Goal: Information Seeking & Learning: Learn about a topic

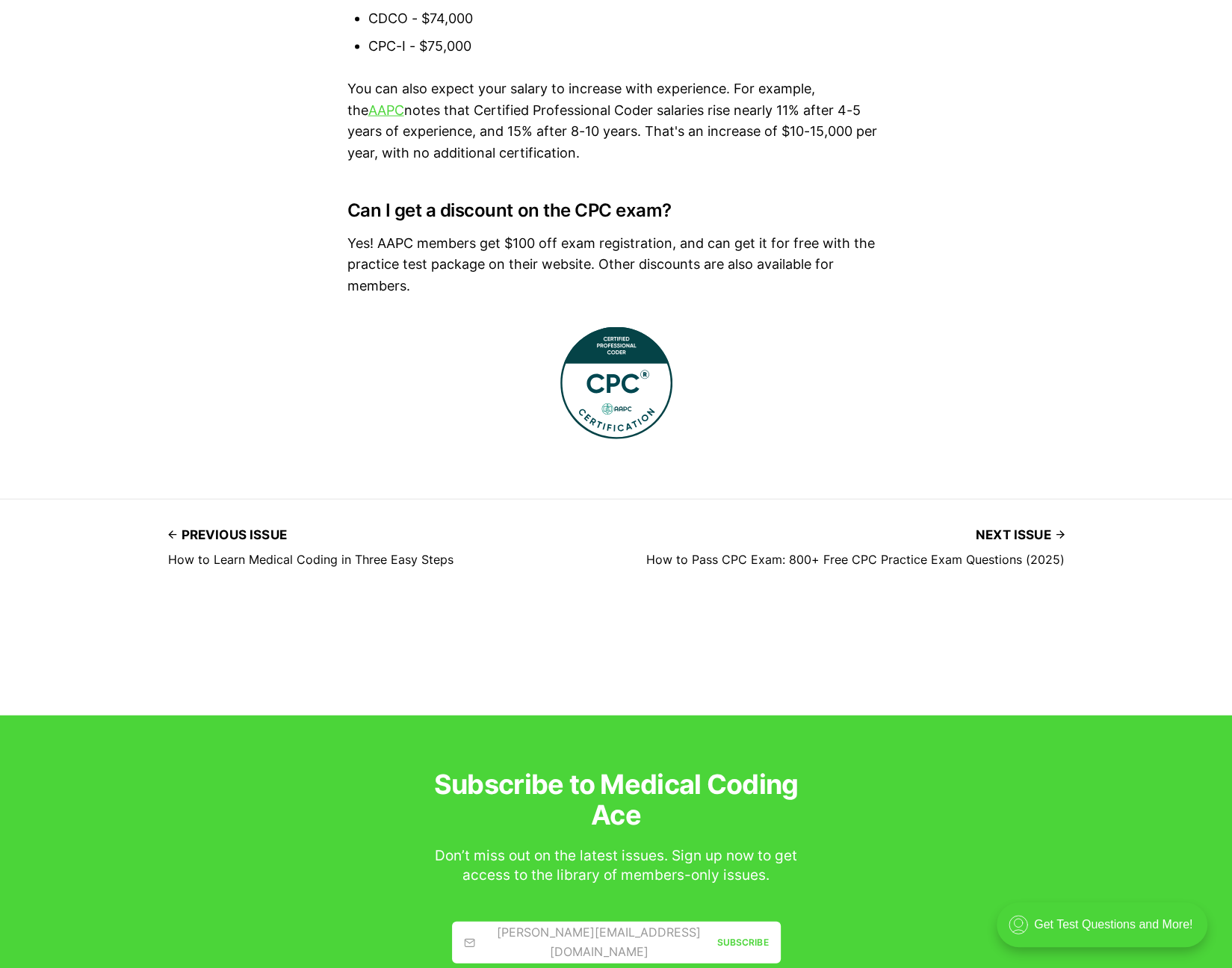
scroll to position [7663, 0]
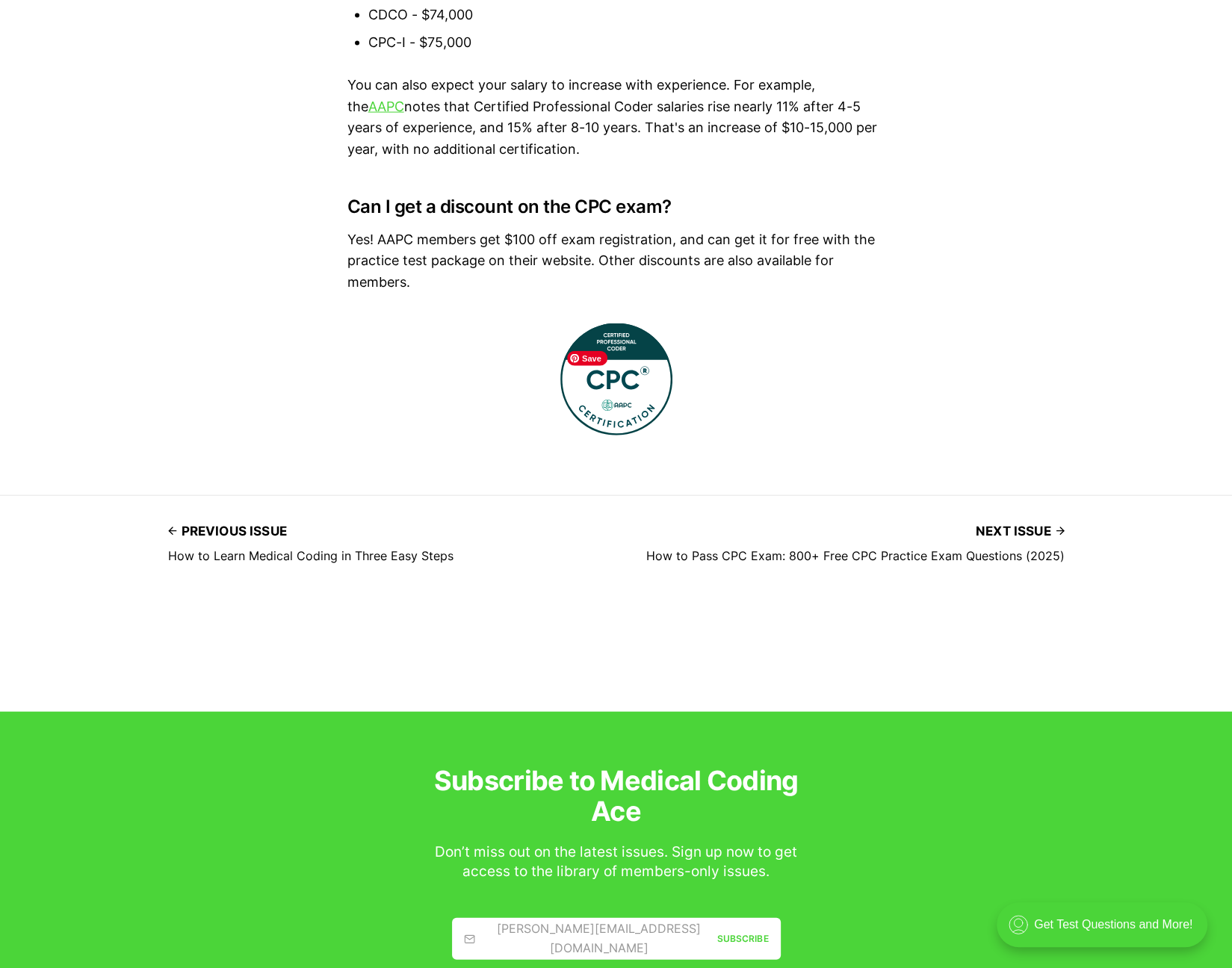
click at [633, 435] on img at bounding box center [616, 380] width 112 height 112
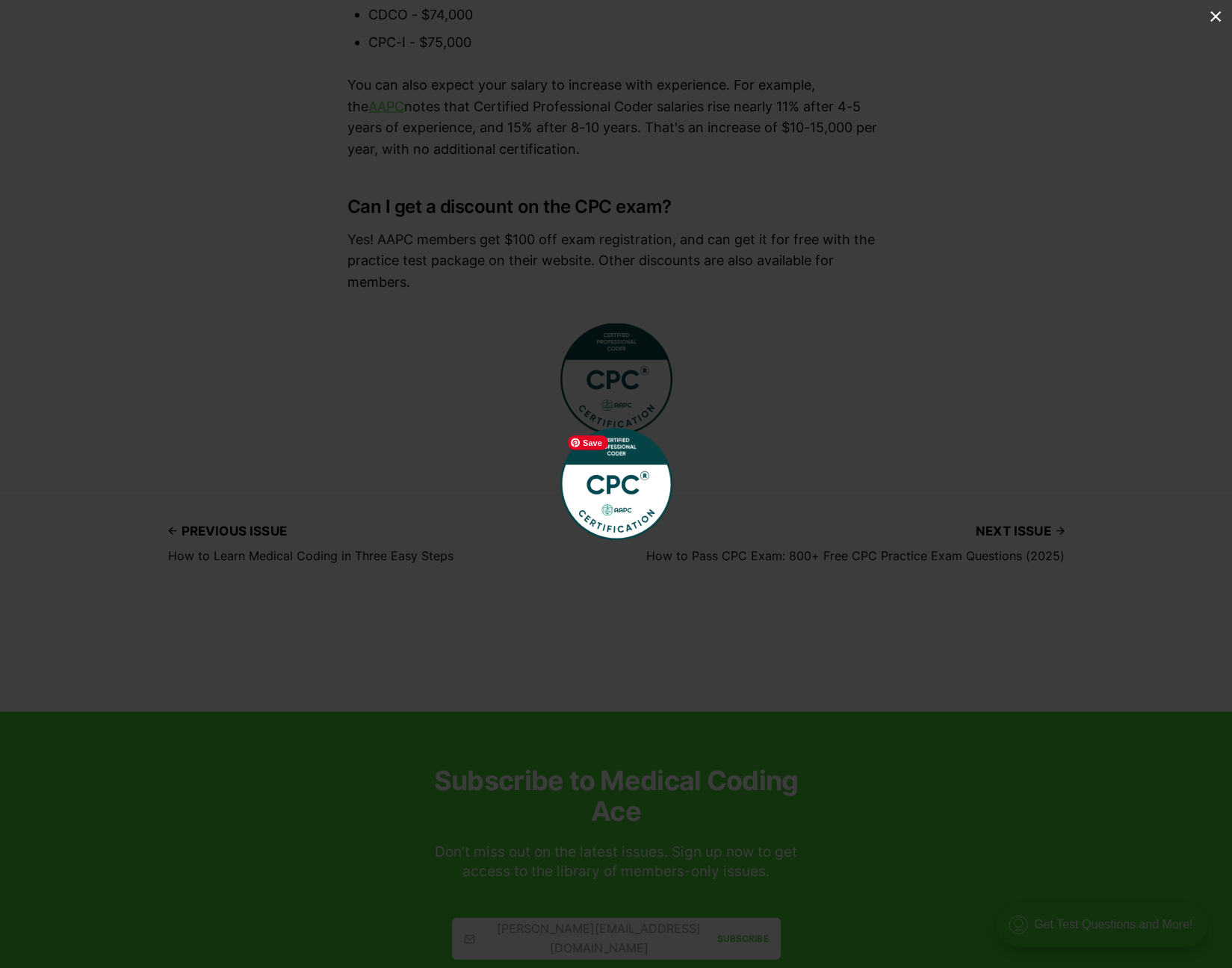
click at [796, 448] on div at bounding box center [616, 484] width 1232 height 968
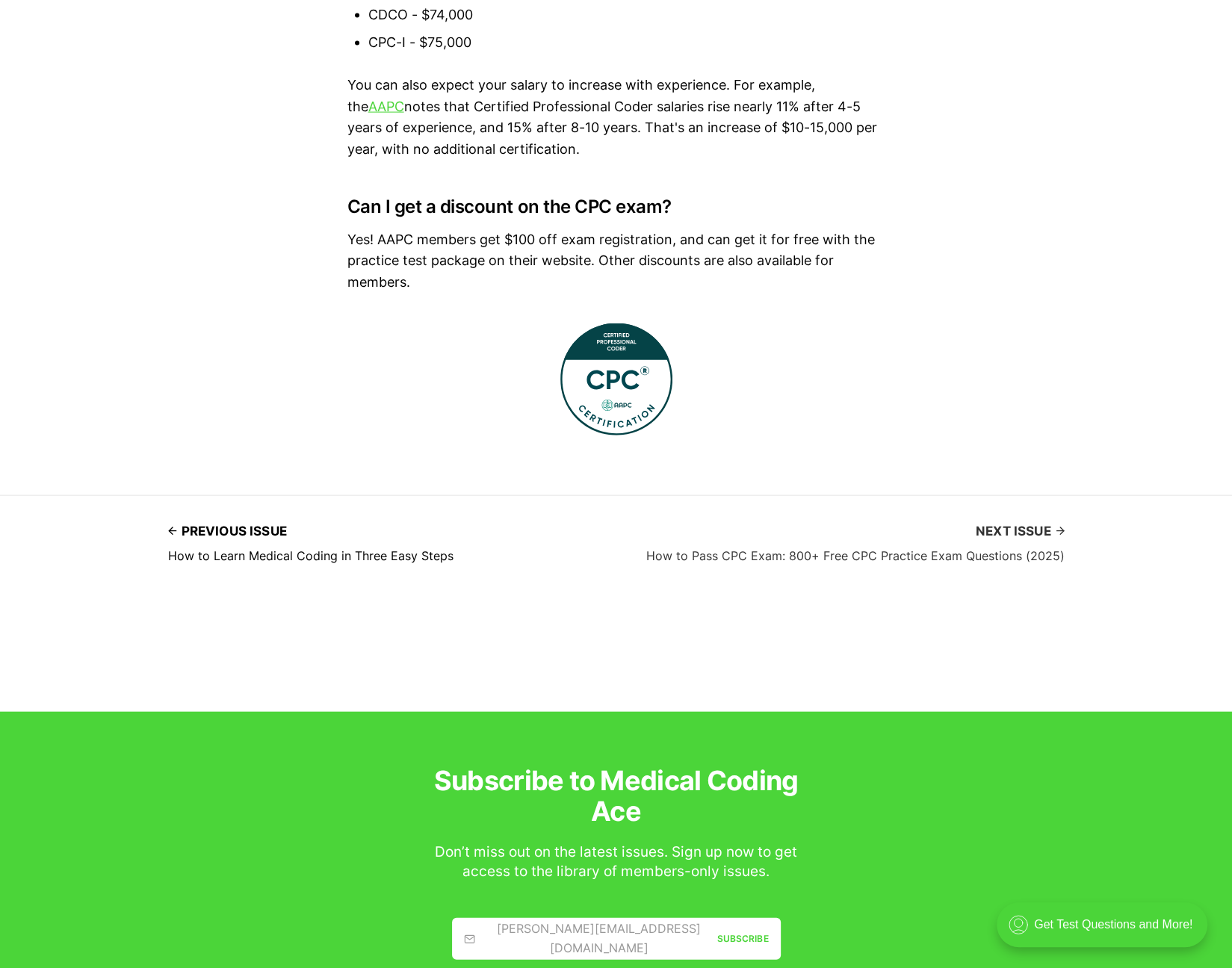
click at [1056, 537] on icon at bounding box center [1061, 531] width 12 height 12
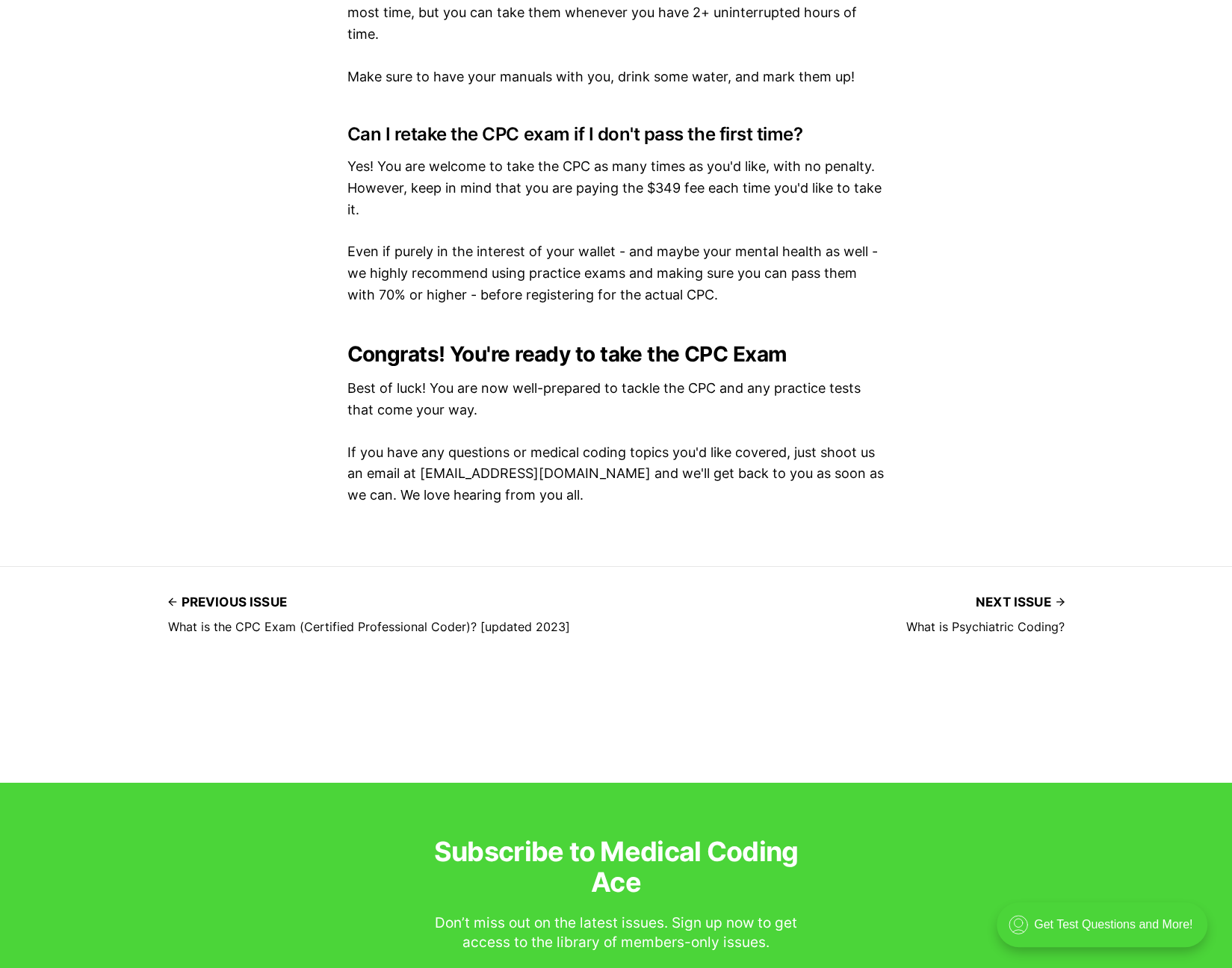
scroll to position [8948, 0]
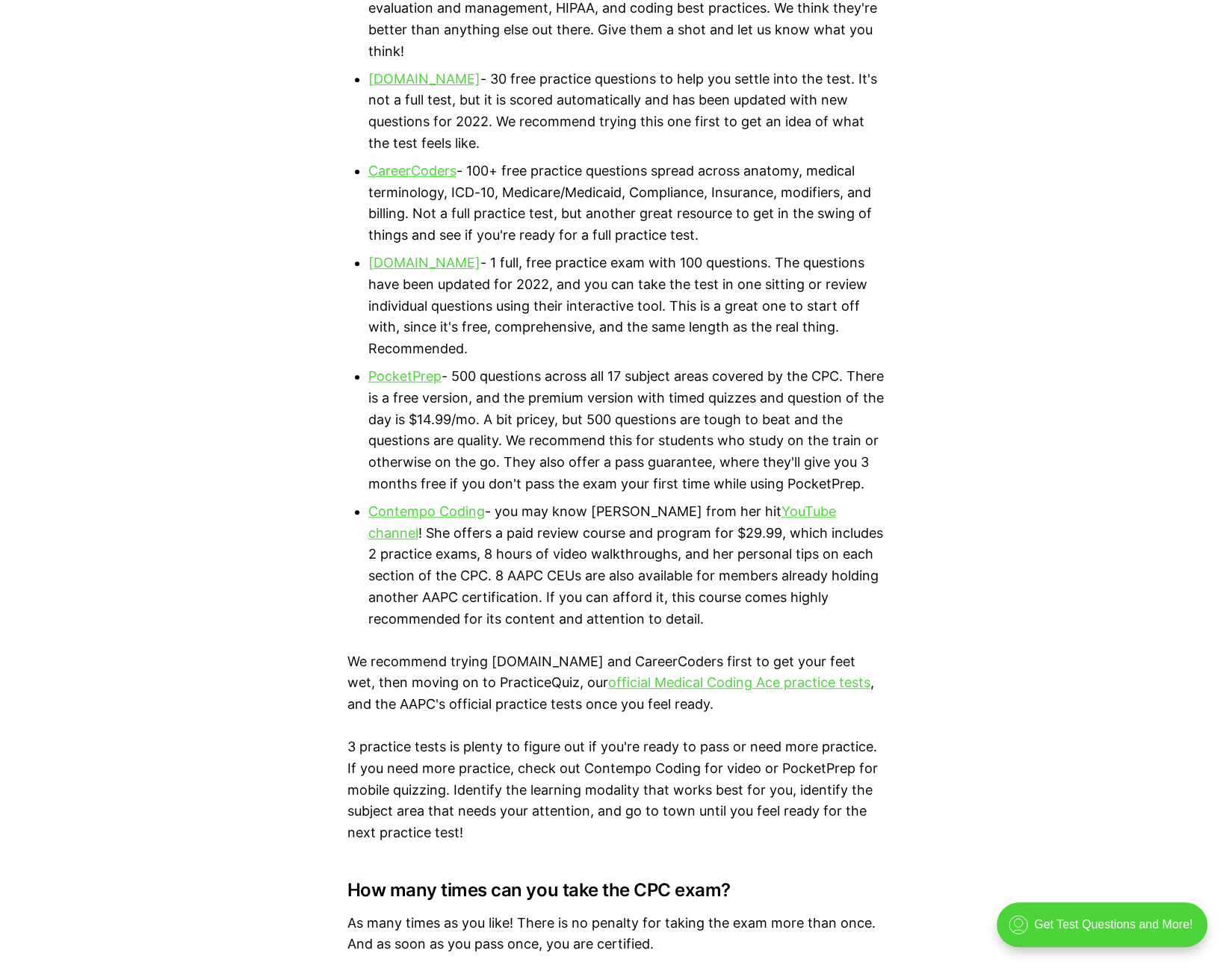
scroll to position [5334, 0]
